Goal: Transaction & Acquisition: Purchase product/service

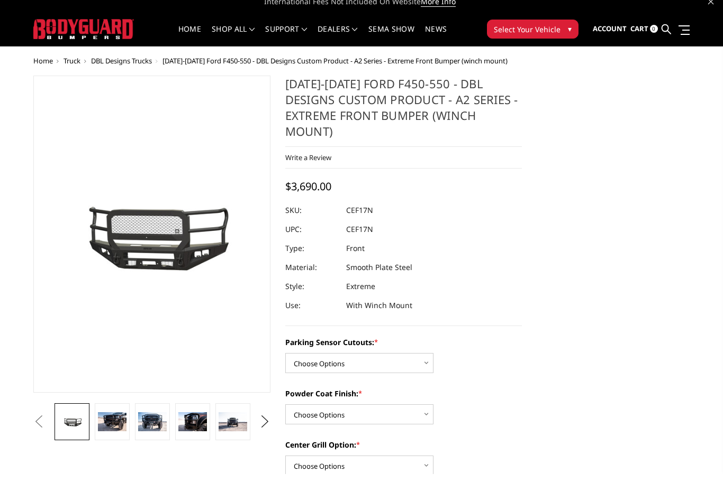
scroll to position [10, 0]
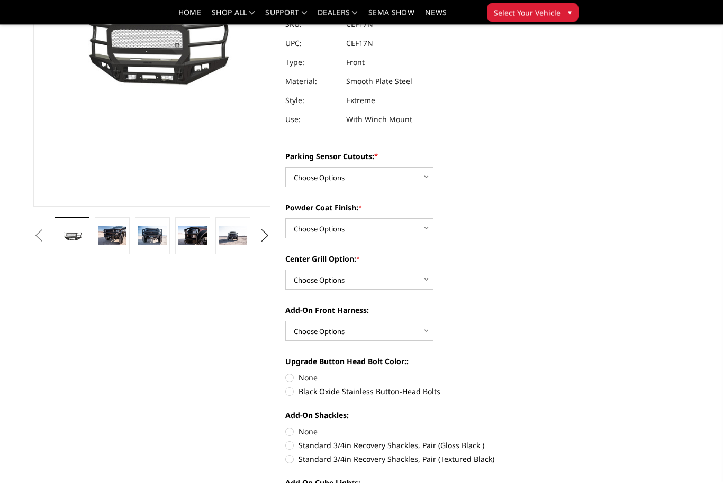
click at [397, 168] on select "Choose Options Yes - I have front parking sensors No - I do NOT have parking se…" at bounding box center [359, 178] width 148 height 20
select select "540"
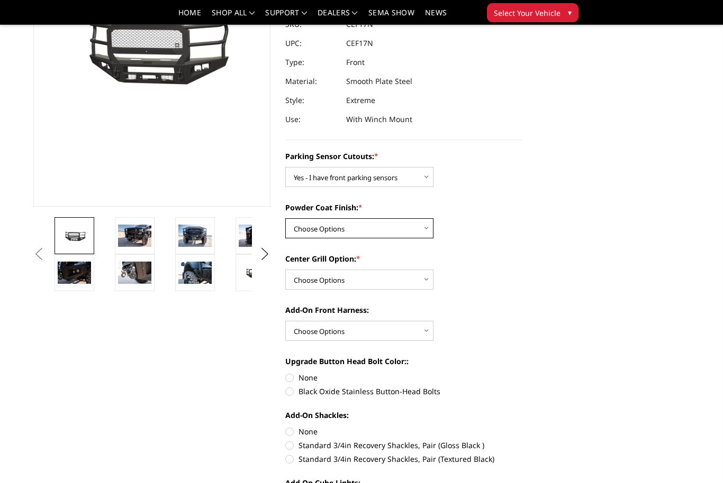
click at [397, 218] on select "Choose Options Bare metal (included) Texture Black Powder Coat" at bounding box center [359, 228] width 148 height 20
select select "518"
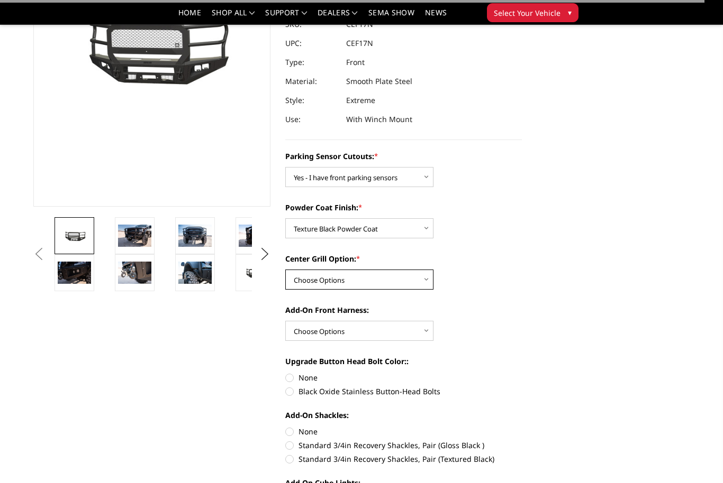
click at [386, 270] on select "Choose Options Add expanded metal in center grill Decline this option" at bounding box center [359, 280] width 148 height 20
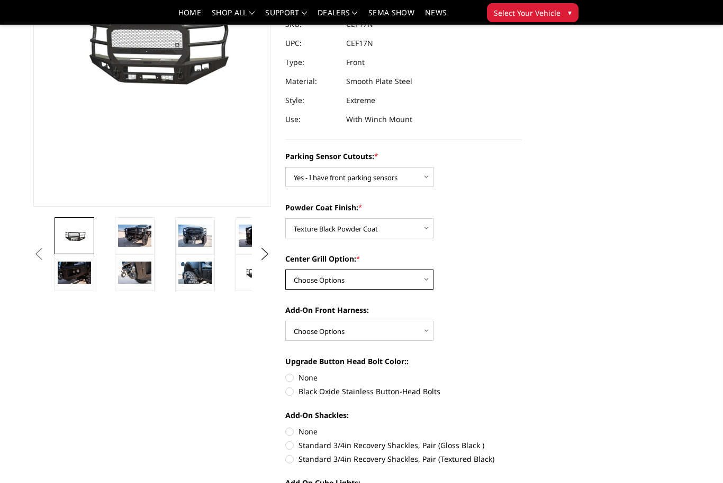
select select "1080"
click at [388, 321] on select "Choose Options WITH front camera harness WITHOUT front camera harness" at bounding box center [359, 331] width 148 height 20
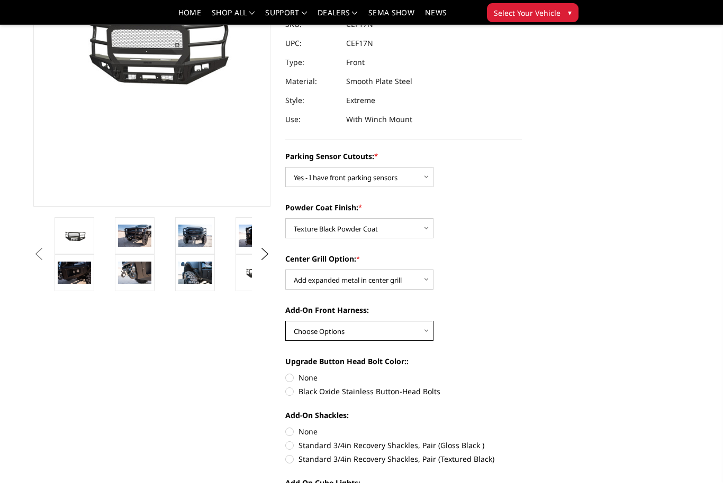
select select "1695"
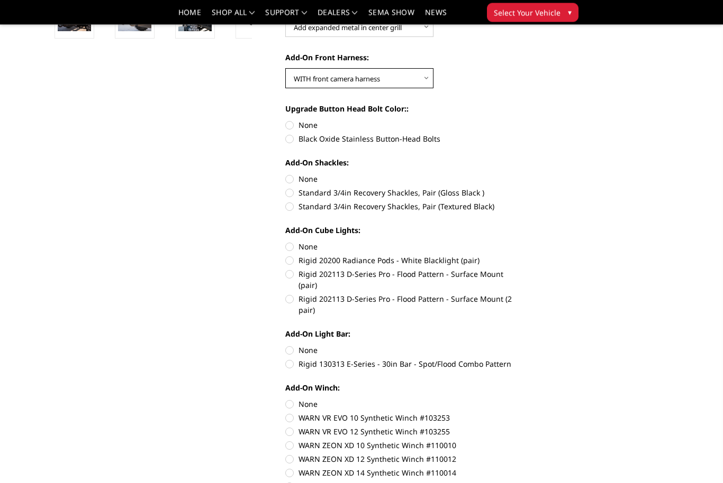
scroll to position [417, 0]
click at [299, 200] on label "Standard 3/4in Recovery Shackles, Pair (Textured Black)" at bounding box center [403, 205] width 237 height 11
click at [522, 187] on input "Standard 3/4in Recovery Shackles, Pair (Textured Black)" at bounding box center [522, 187] width 1 height 1
radio input "true"
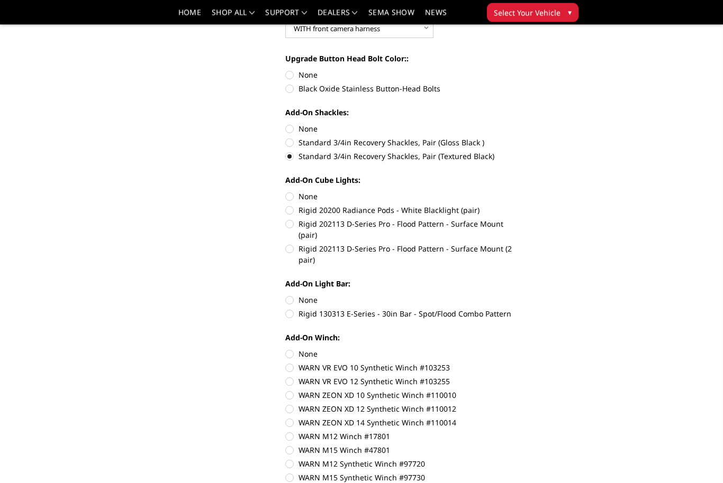
scroll to position [469, 0]
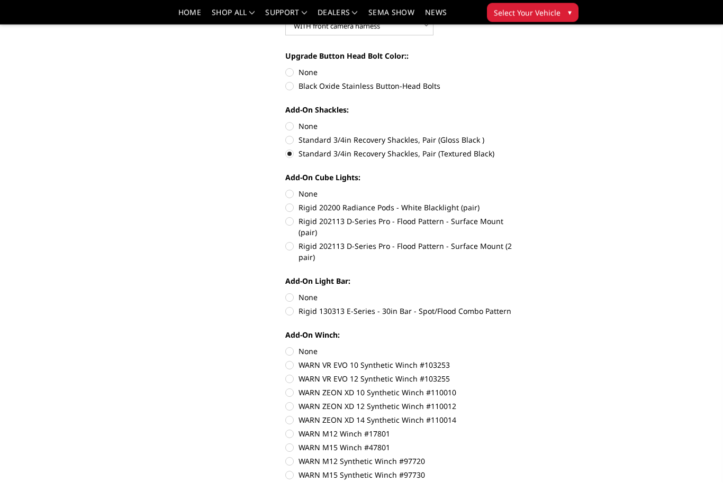
click at [291, 241] on label "Rigid 202113 D-Series Pro - Flood Pattern - Surface Mount (2 pair)" at bounding box center [403, 252] width 237 height 22
click at [522, 217] on input "Rigid 202113 D-Series Pro - Flood Pattern - Surface Mount (2 pair)" at bounding box center [522, 216] width 1 height 1
radio input "true"
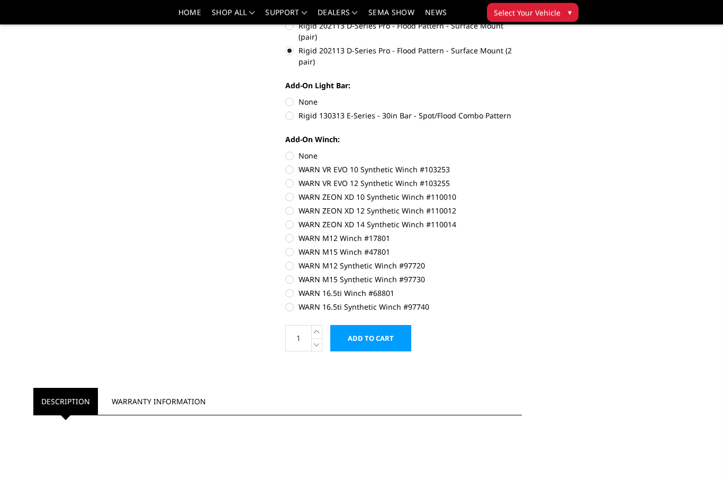
scroll to position [665, 0]
click at [293, 219] on label "WARN ZEON XD 14 Synthetic Winch #110014" at bounding box center [403, 224] width 237 height 11
click at [522, 205] on input "WARN ZEON XD 14 Synthetic Winch #110014" at bounding box center [522, 205] width 1 height 1
radio input "true"
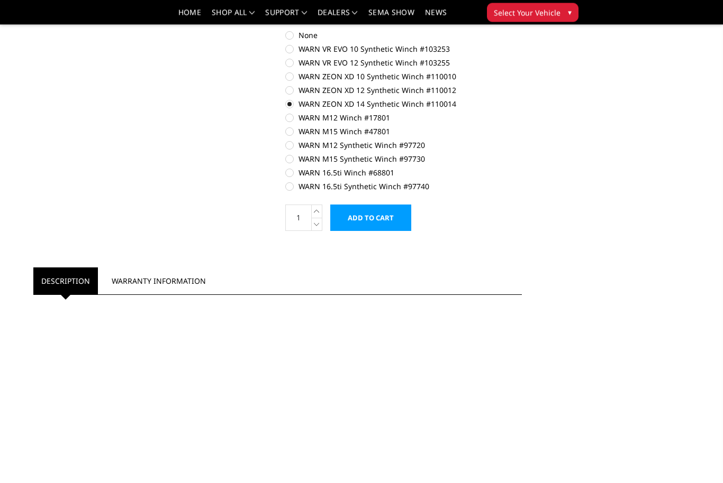
scroll to position [787, 0]
click at [372, 204] on input "Add to Cart" at bounding box center [370, 217] width 81 height 26
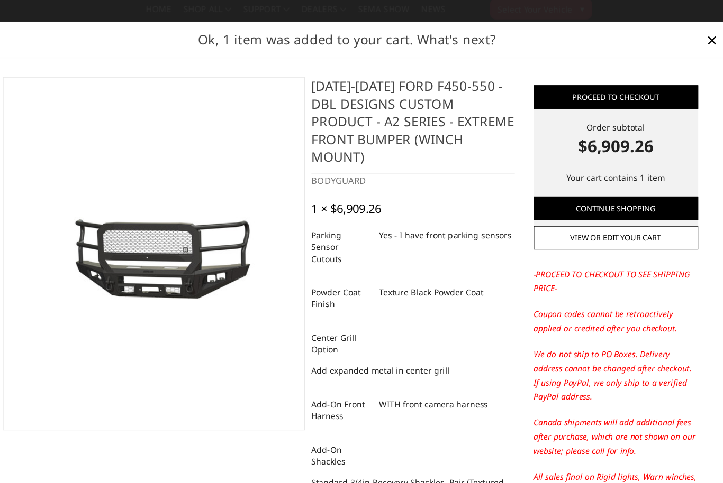
scroll to position [0, 0]
click at [681, 33] on span "×" at bounding box center [686, 40] width 10 height 23
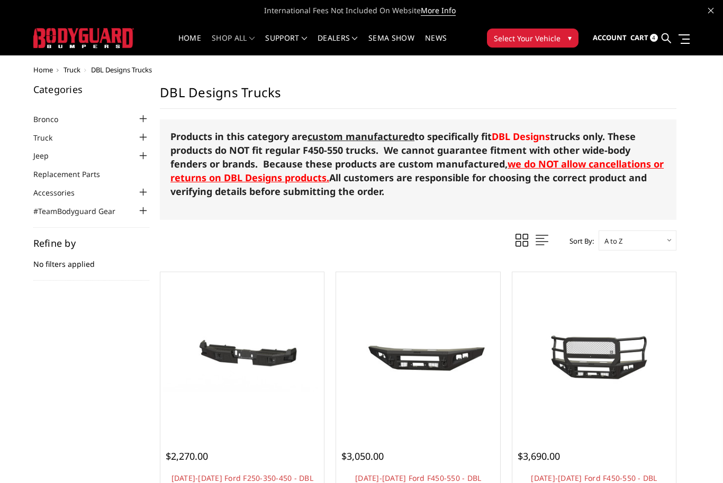
click at [554, 40] on span "Select Your Vehicle" at bounding box center [527, 38] width 67 height 11
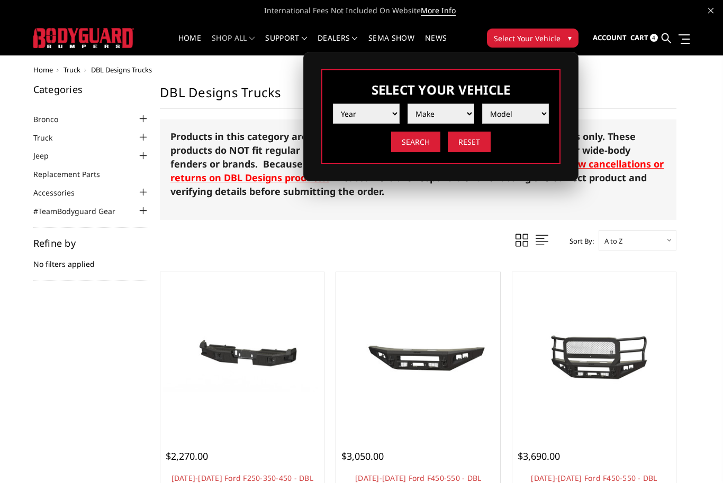
click at [381, 106] on select "Year 2025 2024 2023 2022 2021 2020 2019 2018 2017 2016 2015 2014 2013 2012 2011…" at bounding box center [366, 114] width 67 height 20
select select "yr_2022"
click at [453, 107] on select "Make Chevrolet Ford GMC Ram Toyota" at bounding box center [440, 114] width 67 height 20
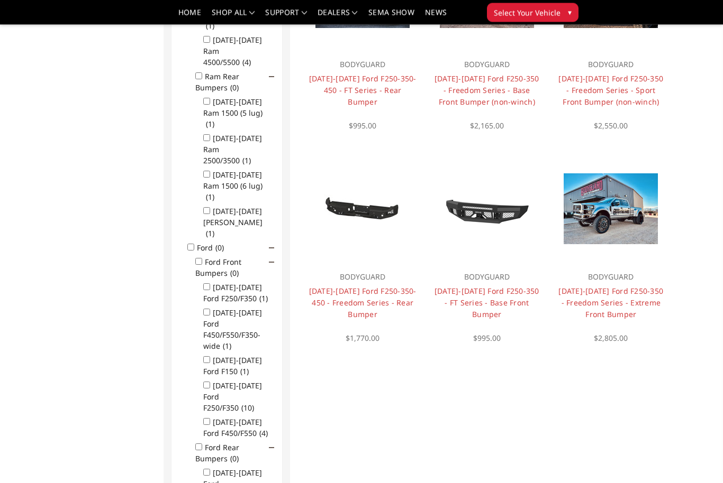
scroll to position [601, 0]
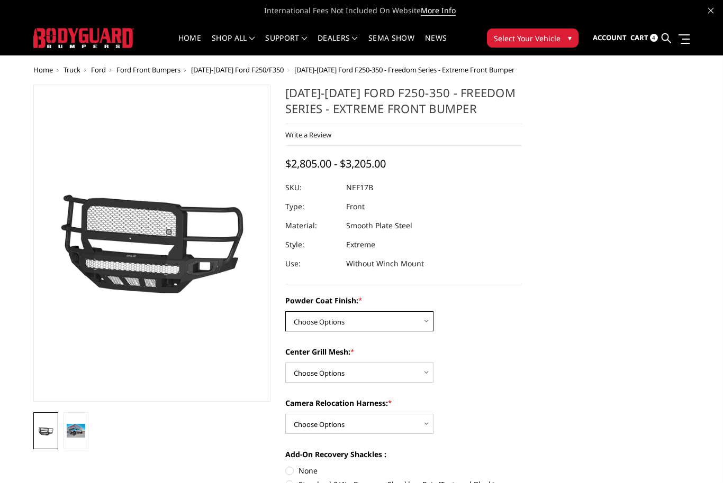
click at [394, 324] on select "Choose Options Bare Metal Textured Black Powder Coat" at bounding box center [359, 322] width 148 height 20
select select "3088"
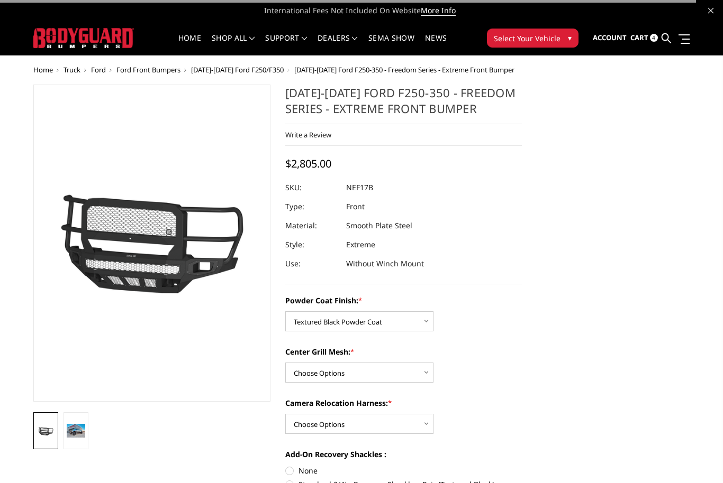
click at [395, 377] on select "Choose Options WITH Expanded Metal in Center Grill WITHOUT Expanded Metal in Ce…" at bounding box center [359, 373] width 148 height 20
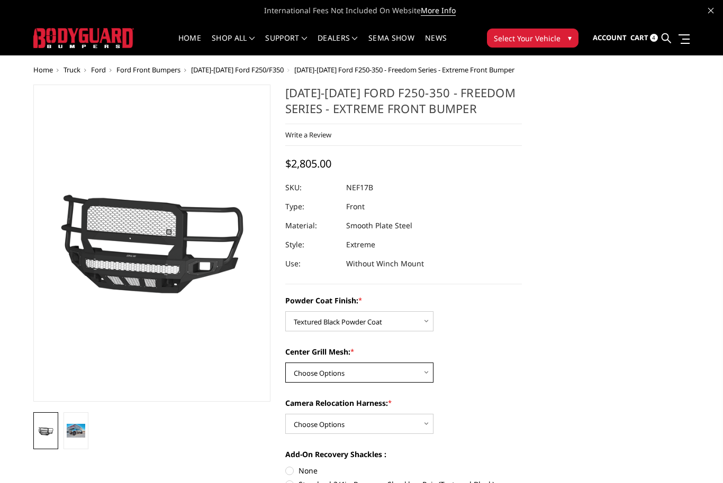
select select "3089"
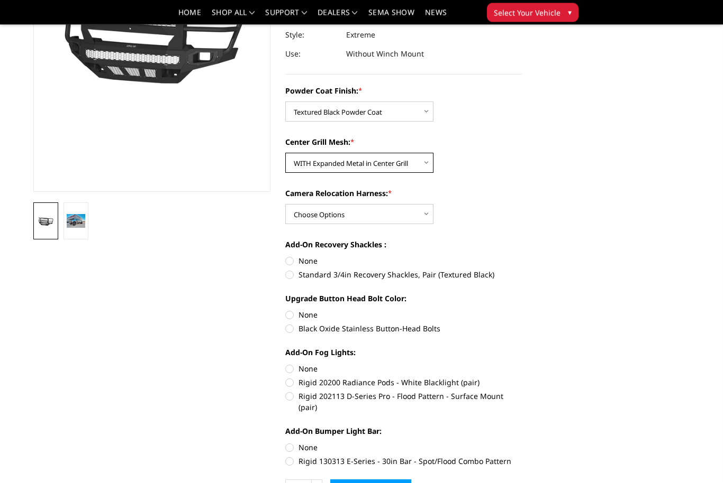
scroll to position [179, 0]
click at [407, 221] on select "Choose Options WITH Camera Relocation Harness WITHOUT Camera Relocation Harness" at bounding box center [359, 214] width 148 height 20
select select "3091"
click at [287, 273] on label "Standard 3/4in Recovery Shackles, Pair (Textured Black)" at bounding box center [403, 274] width 237 height 11
click at [522, 256] on input "Standard 3/4in Recovery Shackles, Pair (Textured Black)" at bounding box center [522, 255] width 1 height 1
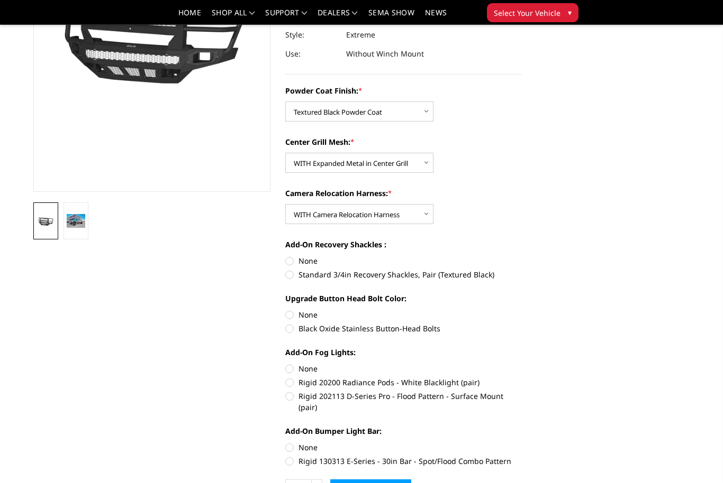
radio input "true"
click at [291, 329] on label "Black Oxide Stainless Button-Head Bolts" at bounding box center [403, 328] width 237 height 11
click at [522, 310] on input "Black Oxide Stainless Button-Head Bolts" at bounding box center [522, 309] width 1 height 1
radio input "true"
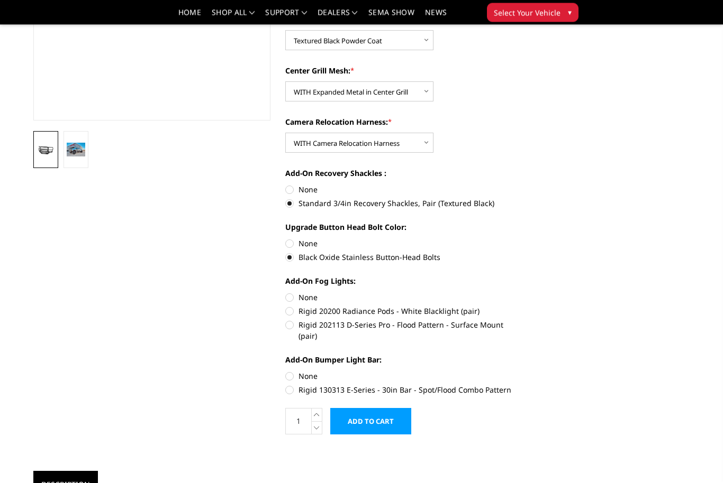
scroll to position [254, 0]
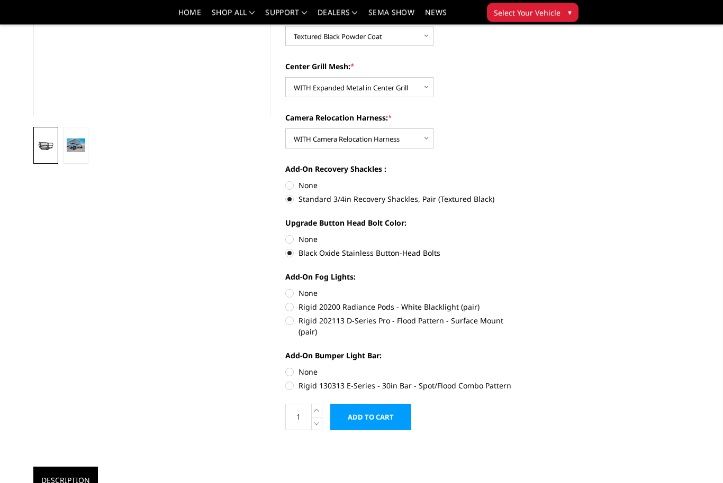
click at [289, 327] on label "Rigid 202113 D-Series Pro - Flood Pattern - Surface Mount (pair)" at bounding box center [403, 327] width 237 height 22
click at [522, 303] on input "Rigid 202113 D-Series Pro - Flood Pattern - Surface Mount (pair)" at bounding box center [522, 302] width 1 height 1
radio input "true"
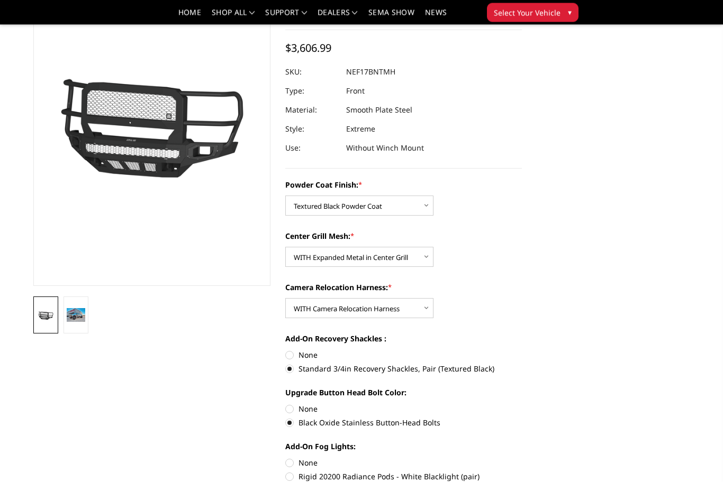
scroll to position [0, 0]
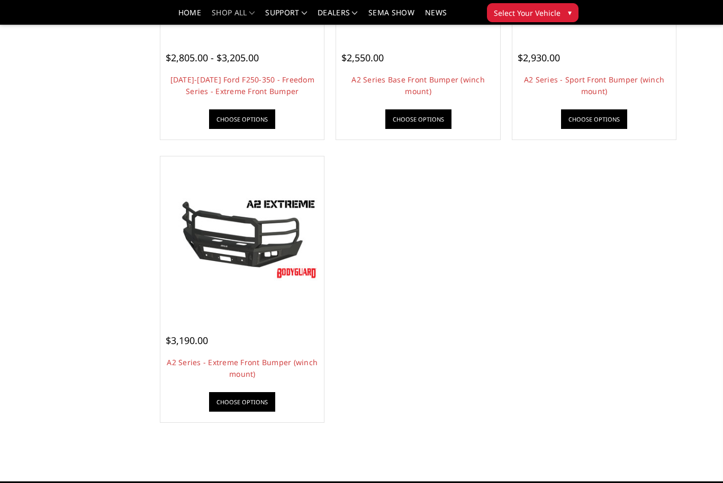
scroll to position [823, 0]
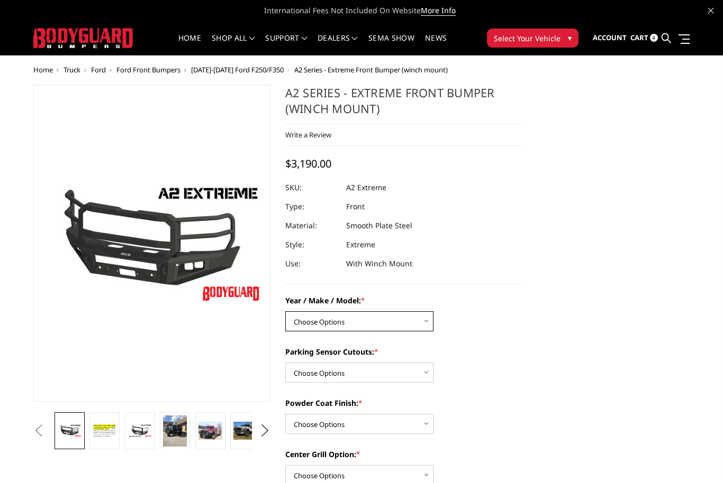
click at [394, 331] on select "Choose Options Chevrolet 20-23 2500 / 3500 Ford 17-22 F250 / F350 Ford 17-22 F4…" at bounding box center [359, 322] width 148 height 20
select select "826"
click at [372, 378] on select "Choose Options Yes - I have front parking sensors No - I do NOT have parking se…" at bounding box center [359, 373] width 148 height 20
select select "540"
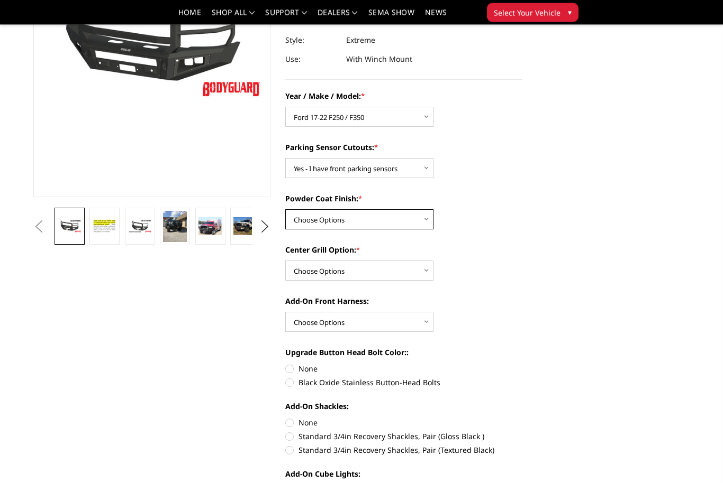
click at [386, 223] on select "Choose Options Bare metal (included) Texture Black Powder Coat" at bounding box center [359, 220] width 148 height 20
select select "518"
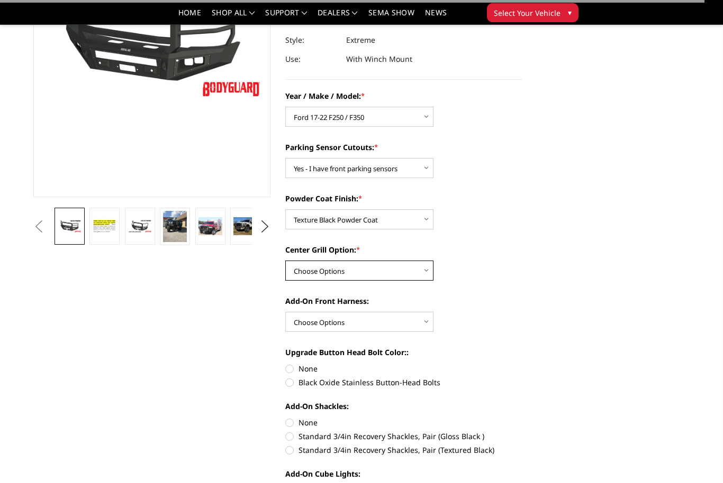
click at [391, 275] on select "Choose Options Add expanded metal in center grill Decline this option" at bounding box center [359, 271] width 148 height 20
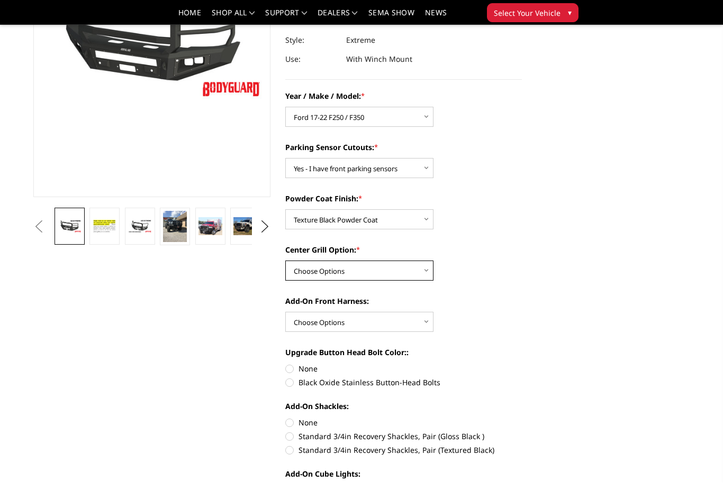
select select "1080"
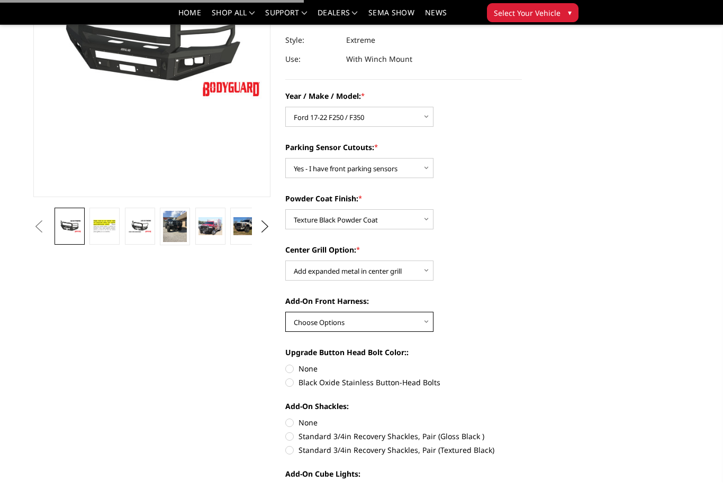
click at [398, 324] on select "Choose Options WITH front camera harness WITHOUT front camera harness" at bounding box center [359, 322] width 148 height 20
select select "1695"
click at [330, 387] on label "Black Oxide Stainless Button-Head Bolts" at bounding box center [403, 382] width 237 height 11
click at [522, 364] on input "Black Oxide Stainless Button-Head Bolts" at bounding box center [522, 363] width 1 height 1
radio input "true"
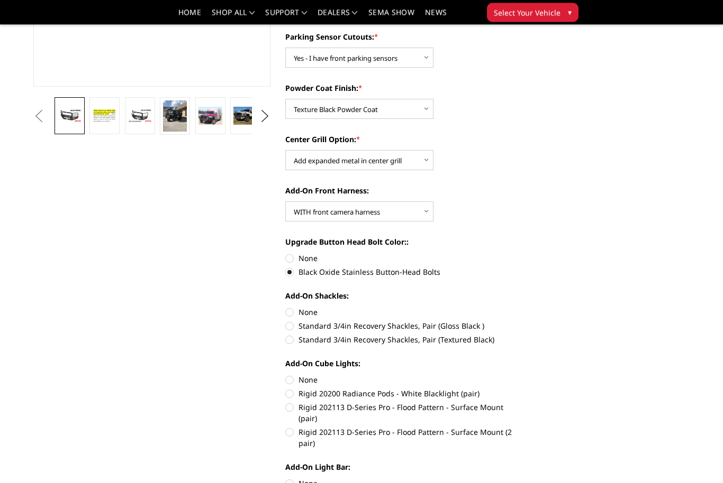
scroll to position [284, 0]
click at [330, 345] on label "Standard 3/4in Recovery Shackles, Pair (Textured Black)" at bounding box center [403, 339] width 237 height 11
click at [522, 321] on input "Standard 3/4in Recovery Shackles, Pair (Textured Black)" at bounding box center [522, 321] width 1 height 1
radio input "true"
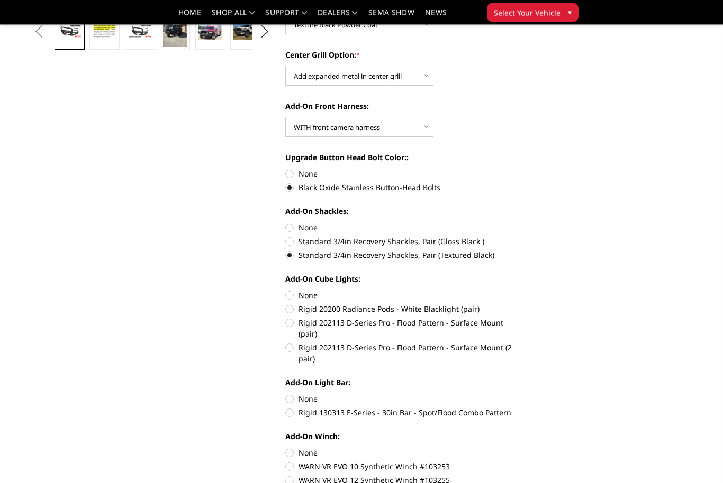
scroll to position [369, 0]
click at [294, 342] on label "Rigid 202113 D-Series Pro - Flood Pattern - Surface Mount (2 pair)" at bounding box center [403, 353] width 237 height 22
click at [522, 318] on input "Rigid 202113 D-Series Pro - Flood Pattern - Surface Mount (2 pair)" at bounding box center [522, 317] width 1 height 1
radio input "true"
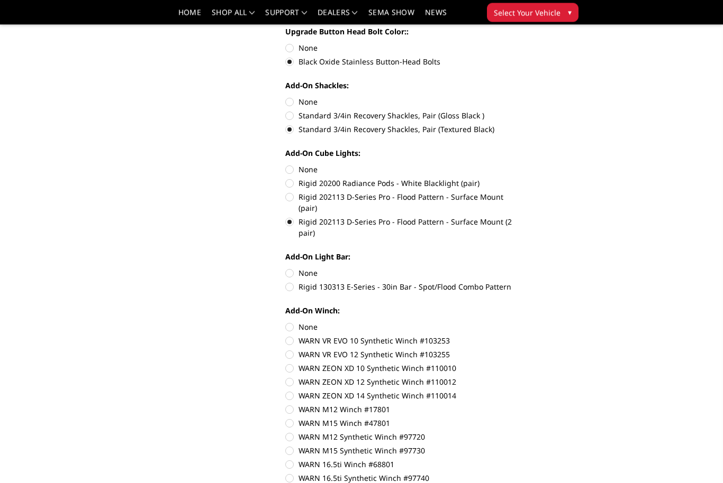
scroll to position [495, 0]
click at [290, 281] on label "Rigid 130313 E-Series - 30in Bar - Spot/Flood Combo Pattern" at bounding box center [403, 286] width 237 height 11
click at [522, 268] on input "Rigid 130313 E-Series - 30in Bar - Spot/Flood Combo Pattern" at bounding box center [522, 268] width 1 height 1
radio input "true"
click at [293, 390] on label "WARN ZEON XD 14 Synthetic Winch #110014" at bounding box center [403, 395] width 237 height 11
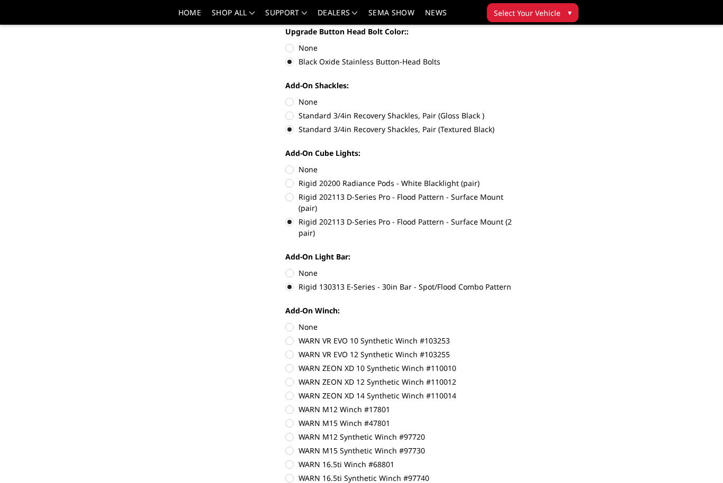
click at [522, 377] on input "WARN ZEON XD 14 Synthetic Winch #110014" at bounding box center [522, 377] width 1 height 1
radio input "true"
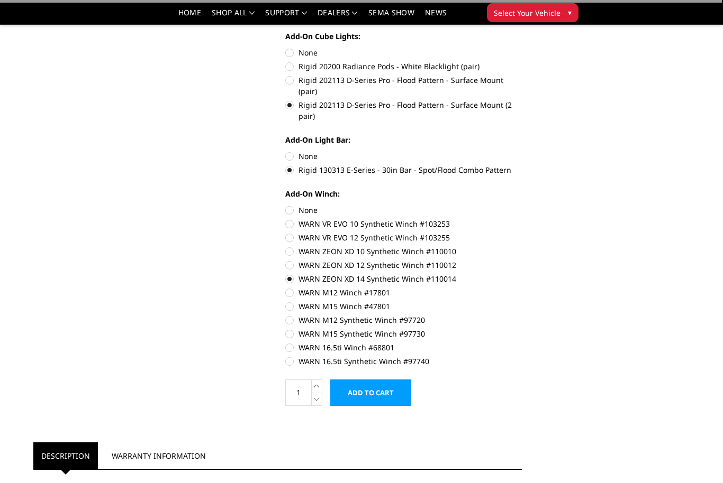
scroll to position [617, 0]
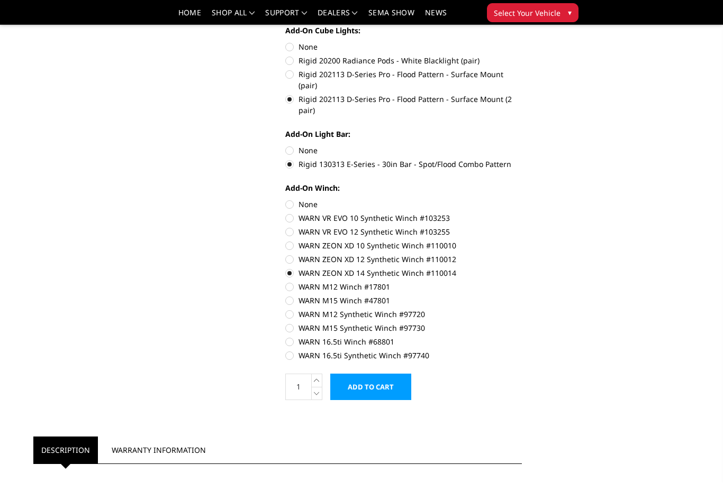
click at [385, 374] on input "Add to Cart" at bounding box center [370, 387] width 81 height 26
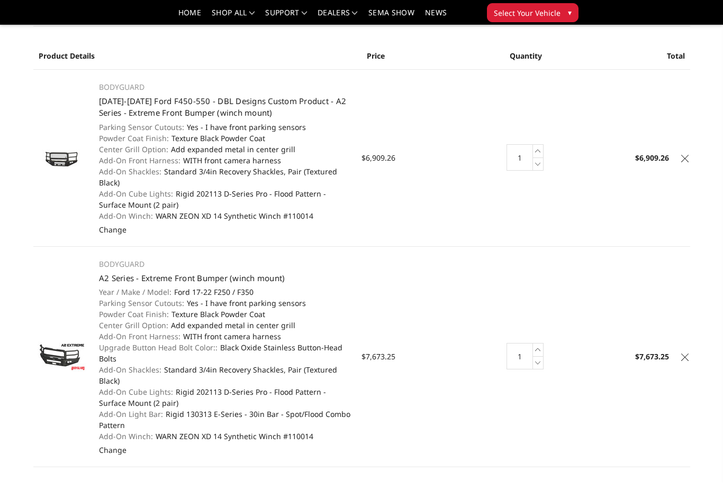
scroll to position [51, 0]
click at [685, 154] on icon at bounding box center [684, 157] width 7 height 7
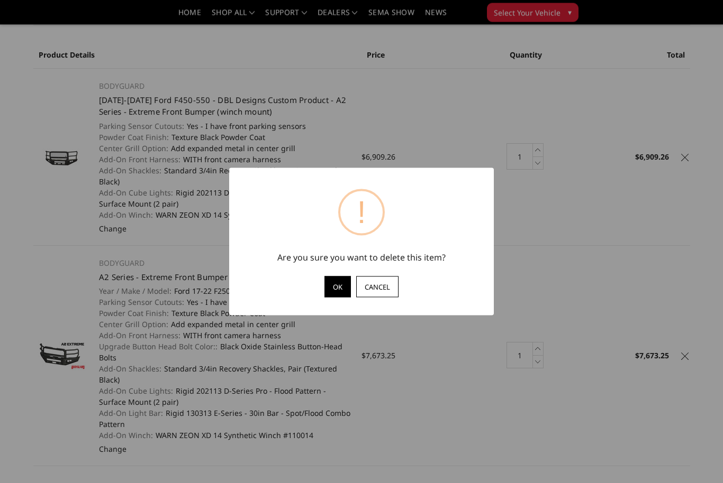
scroll to position [52, 0]
click at [337, 298] on button "OK" at bounding box center [337, 287] width 26 height 21
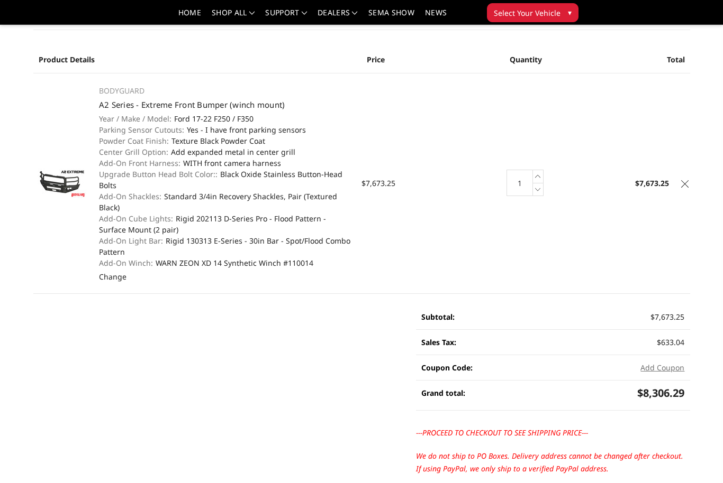
scroll to position [0, 0]
